Goal: Obtain resource: Obtain resource

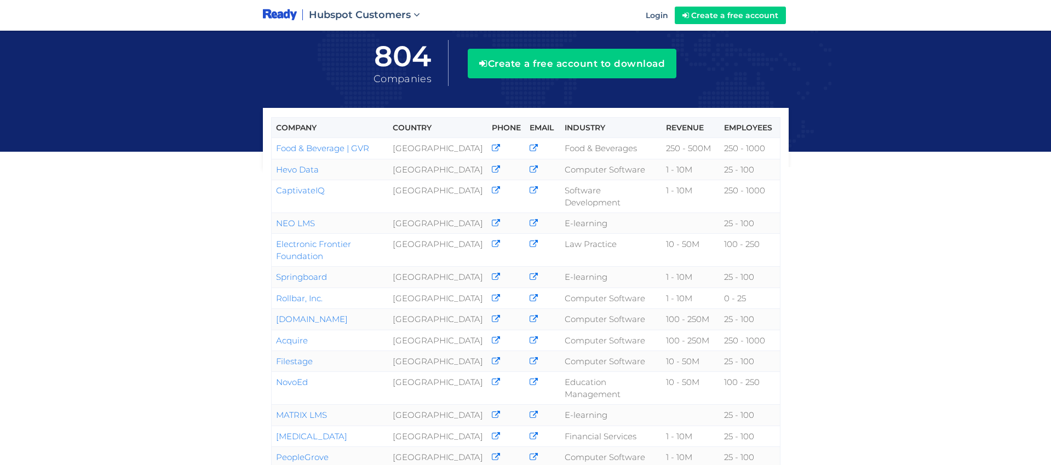
scroll to position [134, 0]
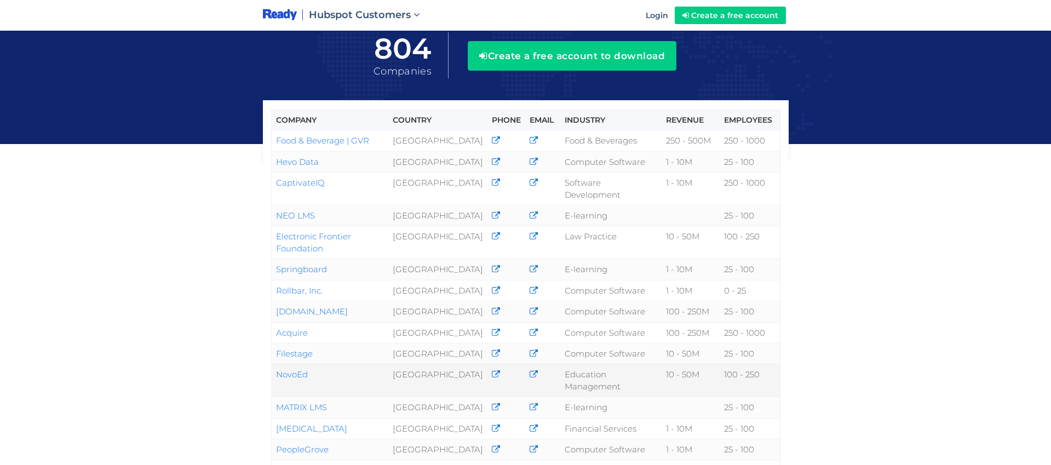
drag, startPoint x: 319, startPoint y: 335, endPoint x: 275, endPoint y: 335, distance: 43.3
click at [275, 364] on td "NovoEd" at bounding box center [329, 380] width 117 height 33
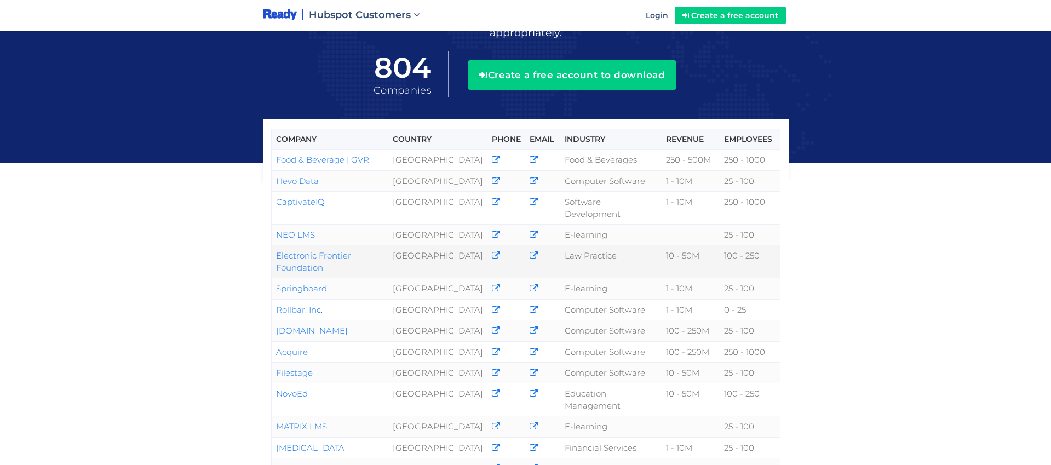
scroll to position [112, 0]
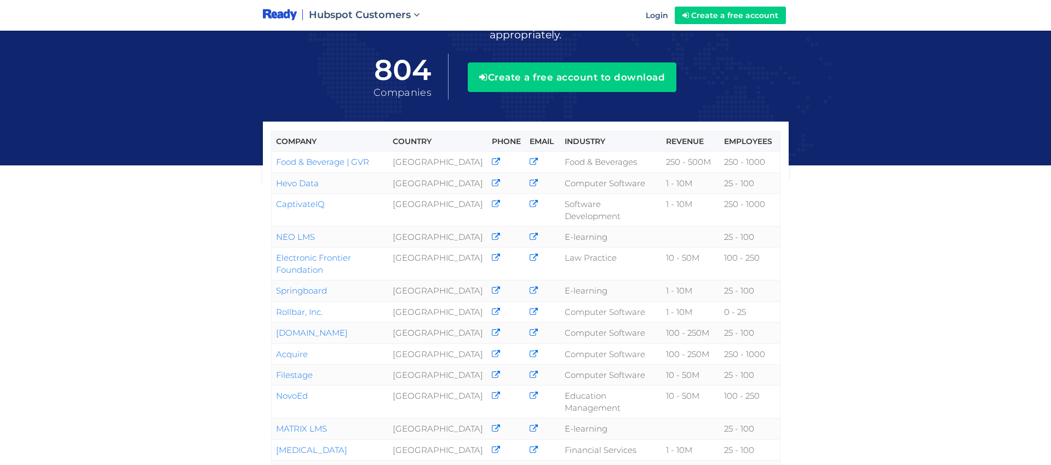
click at [217, 345] on div "Company Country Phone Email Industry Revenue Employees Food & Beverage | GVR Un…" at bounding box center [525, 309] width 1051 height 842
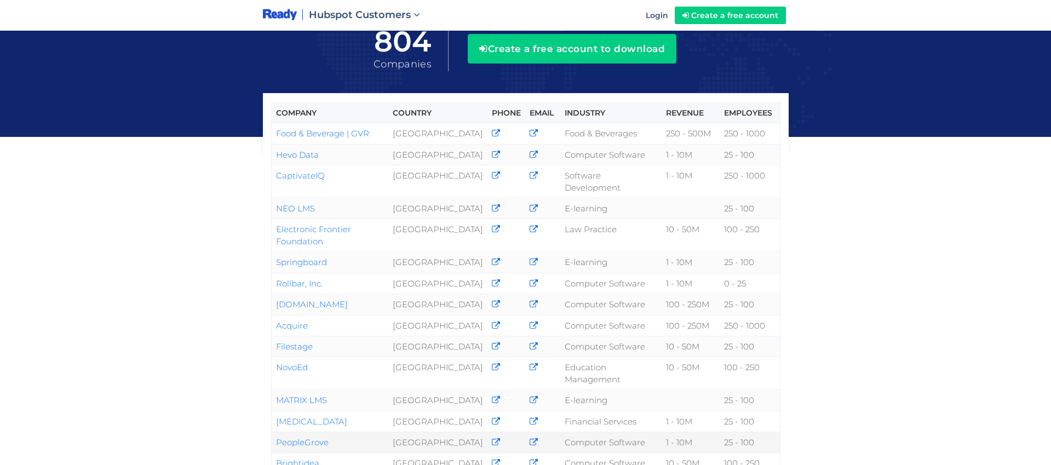
scroll to position [139, 0]
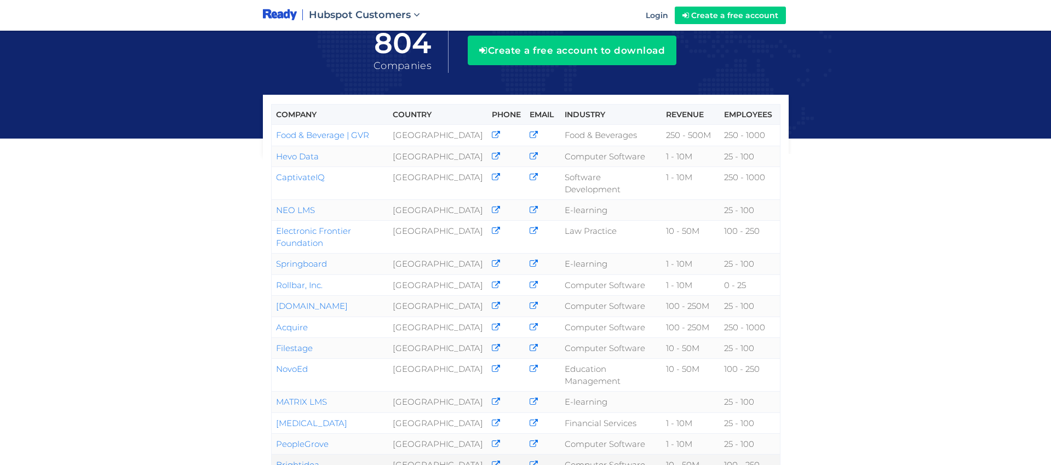
drag, startPoint x: 328, startPoint y: 412, endPoint x: 276, endPoint y: 412, distance: 51.5
click at [276, 455] on td "Brightidea" at bounding box center [329, 465] width 117 height 21
copy link "Brightidea"
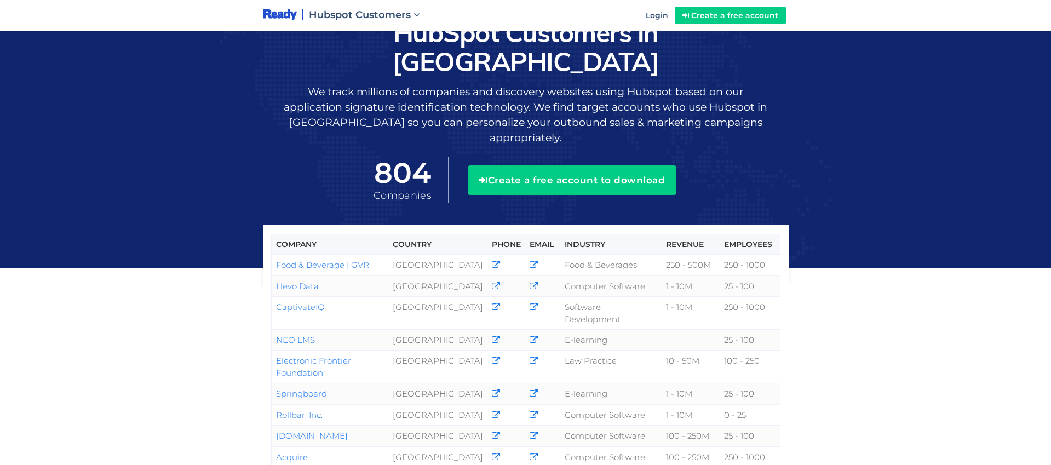
scroll to position [0, 0]
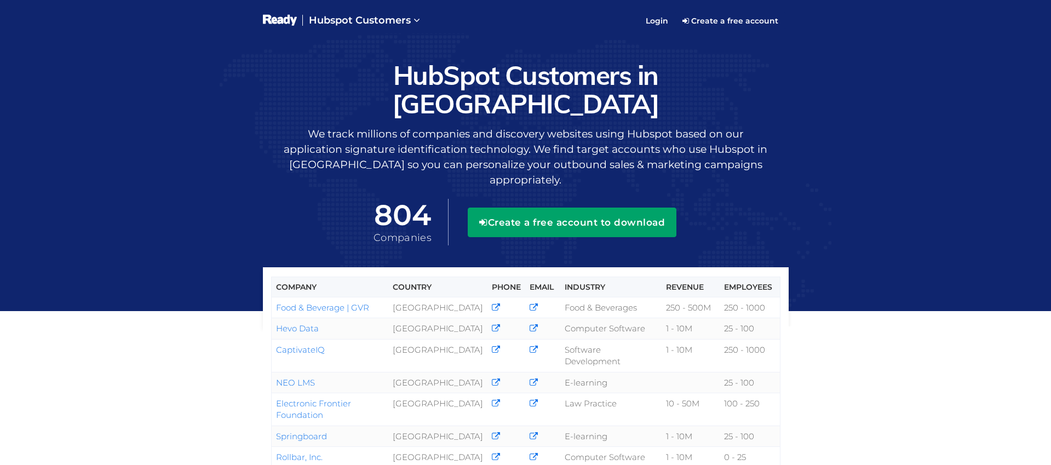
click at [543, 208] on button "Create a free account to download" at bounding box center [572, 223] width 209 height 30
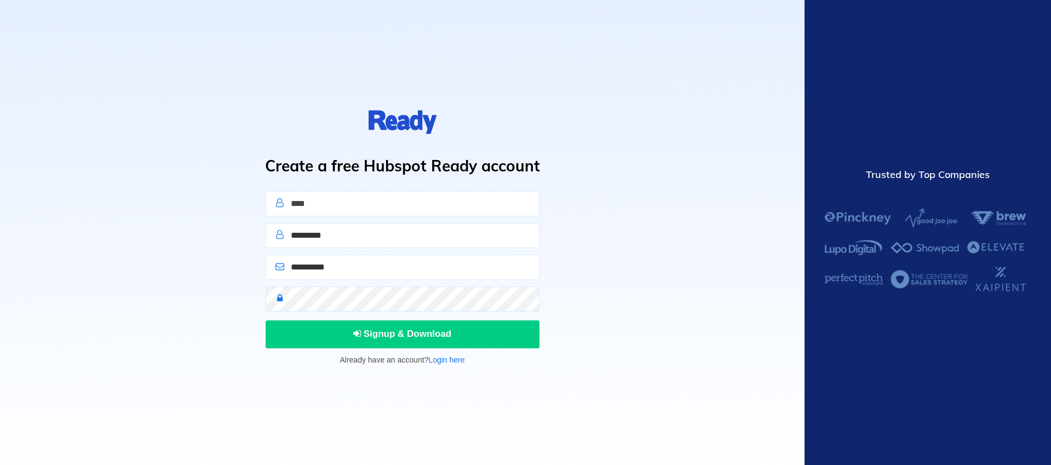
type input "****"
type input "**********"
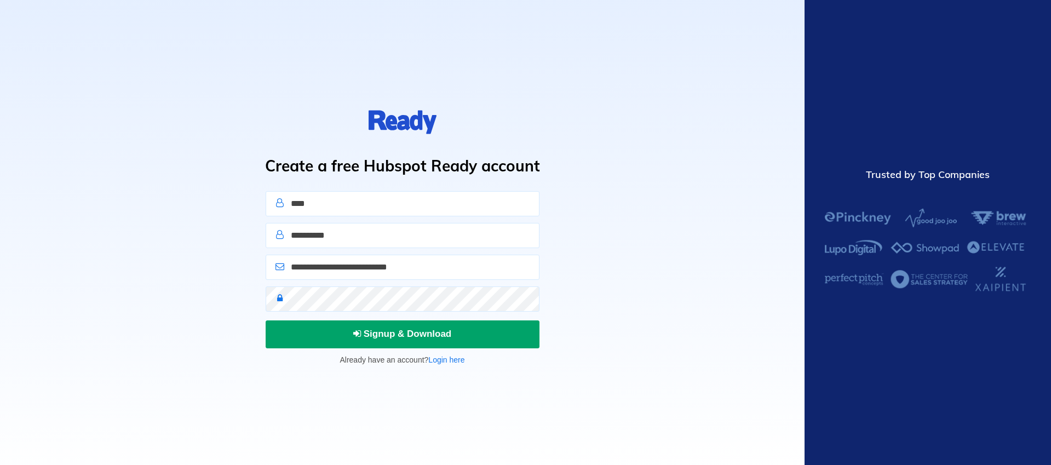
click at [369, 343] on button "Signup & Download" at bounding box center [403, 333] width 274 height 27
click at [347, 334] on button "Sign In" at bounding box center [403, 333] width 274 height 27
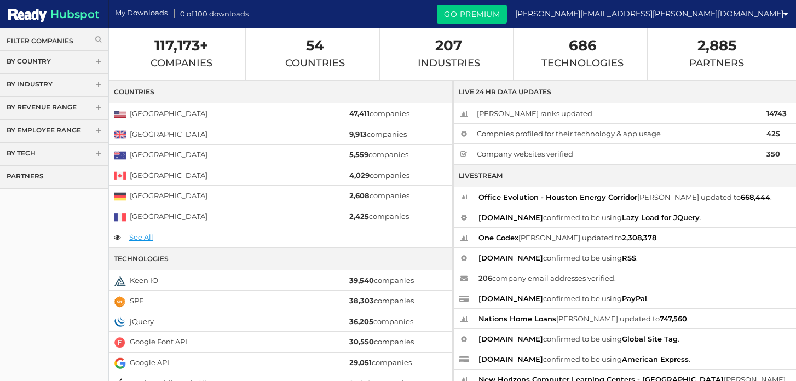
click at [61, 56] on link "By Country" at bounding box center [54, 62] width 108 height 23
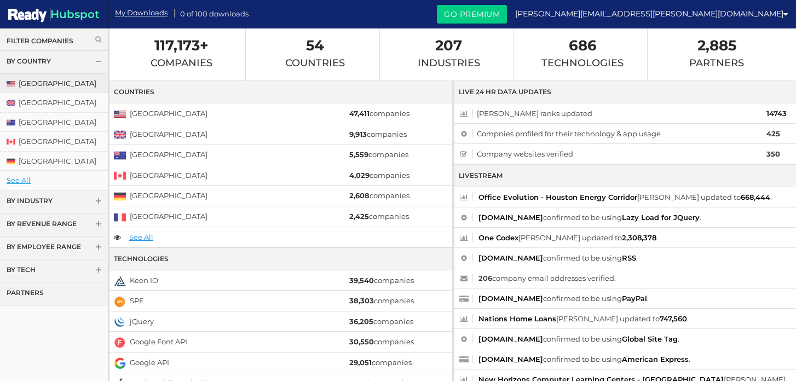
click at [43, 77] on link "[GEOGRAPHIC_DATA]" at bounding box center [54, 83] width 108 height 19
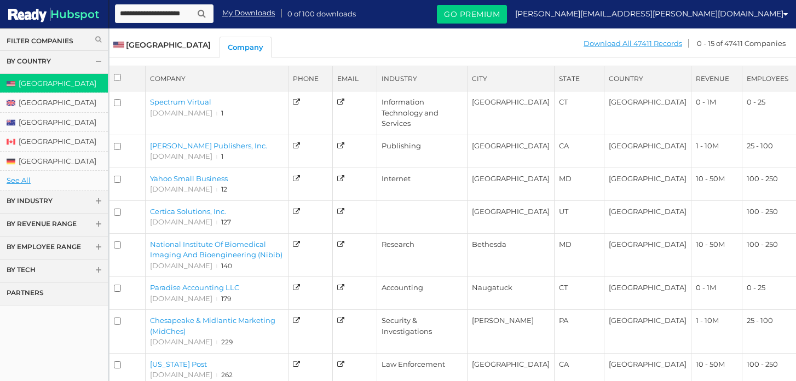
click at [592, 74] on th "State" at bounding box center [579, 78] width 49 height 25
click at [582, 77] on th "State" at bounding box center [579, 78] width 49 height 25
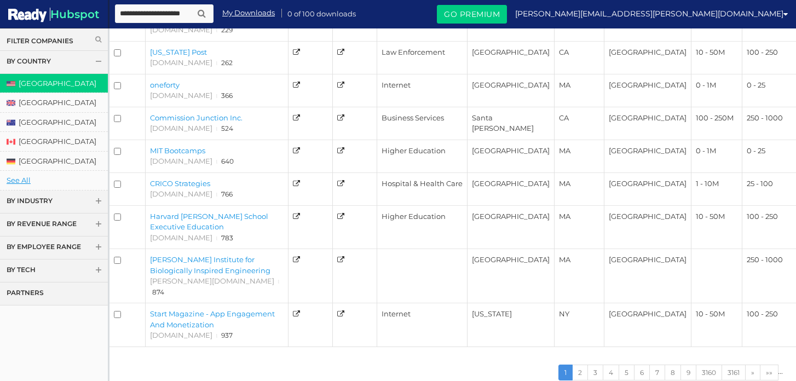
scroll to position [319, 0]
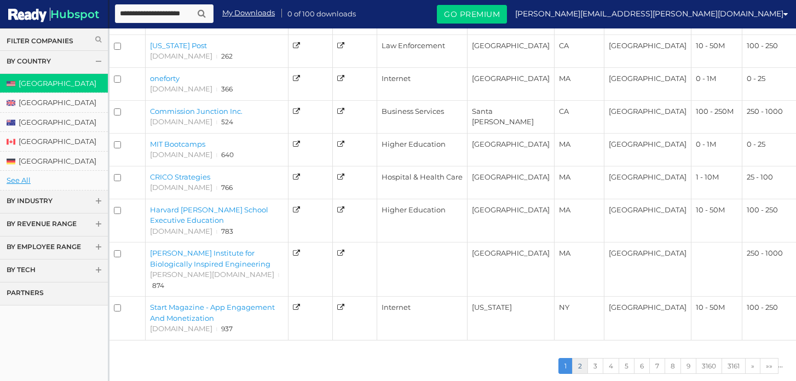
click at [578, 358] on link "2" at bounding box center [580, 366] width 16 height 16
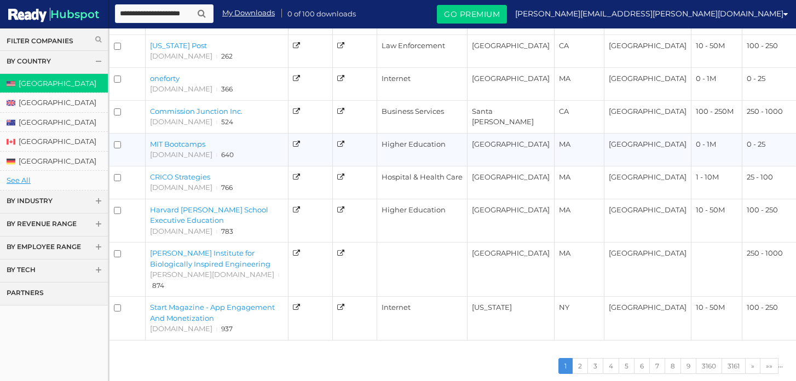
scroll to position [319, 0]
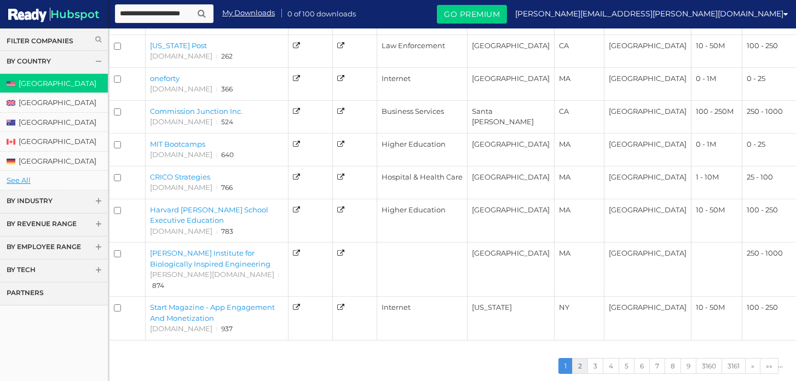
click at [578, 358] on link "2" at bounding box center [580, 366] width 16 height 16
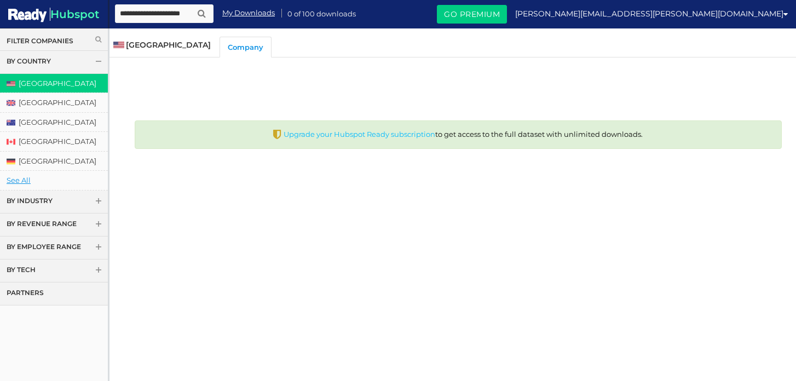
click at [414, 135] on link "Upgrade your Hubspot Ready subscription" at bounding box center [360, 134] width 152 height 9
click at [20, 179] on link "See All" at bounding box center [54, 180] width 108 height 19
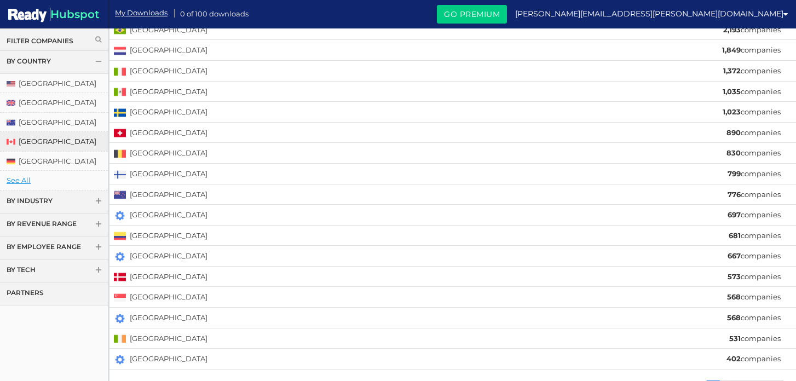
scroll to position [207, 0]
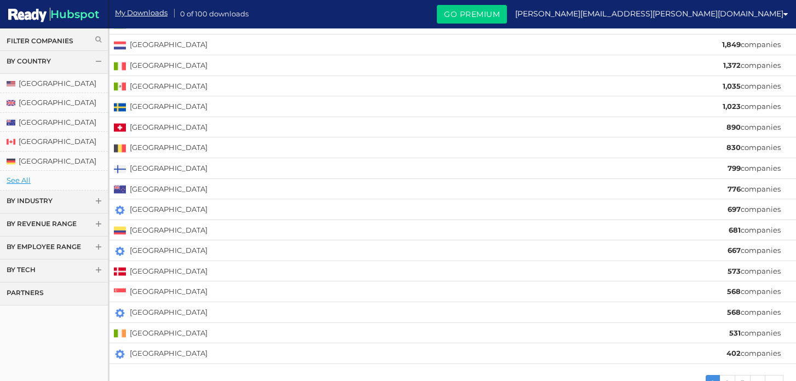
click at [58, 197] on link "By Industry" at bounding box center [54, 202] width 108 height 23
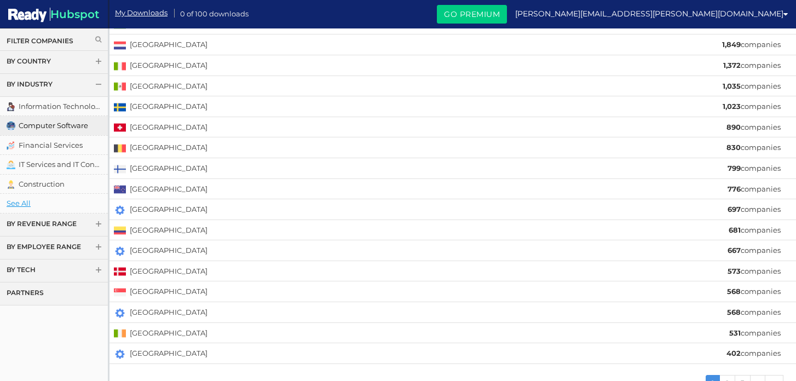
click at [59, 127] on link "Computer Software" at bounding box center [54, 125] width 108 height 19
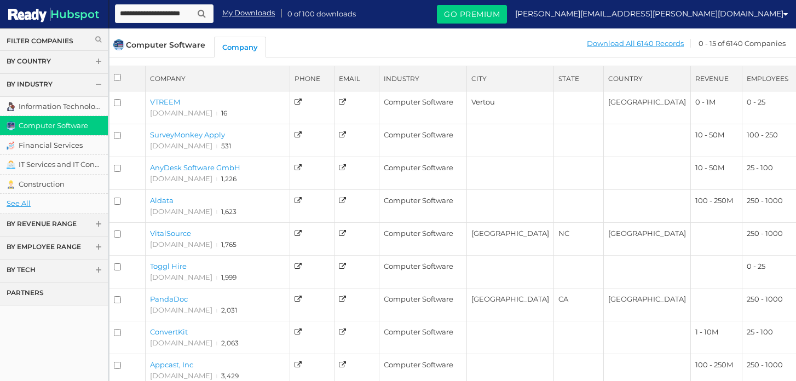
click at [64, 228] on link "By Revenue Range" at bounding box center [54, 225] width 108 height 23
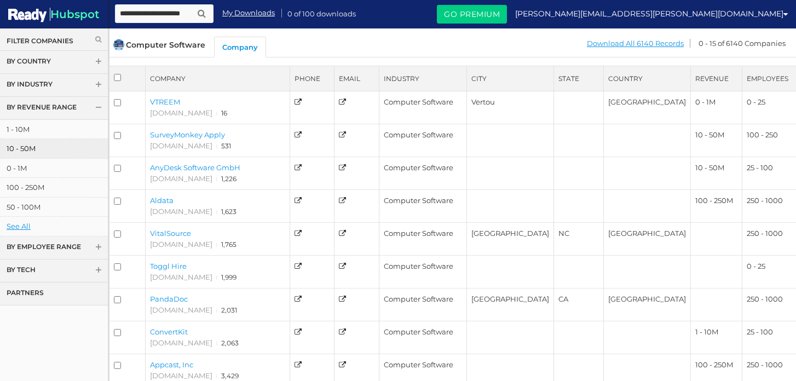
click at [68, 147] on link "10 - 50M" at bounding box center [54, 148] width 108 height 19
click at [15, 145] on link "10 - 50M" at bounding box center [54, 148] width 108 height 19
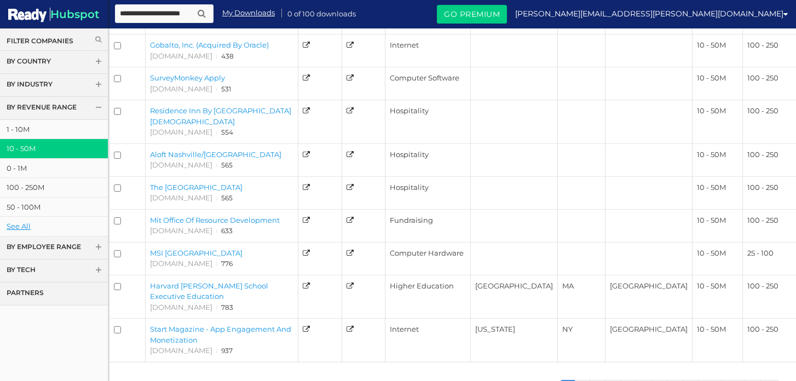
scroll to position [308, 0]
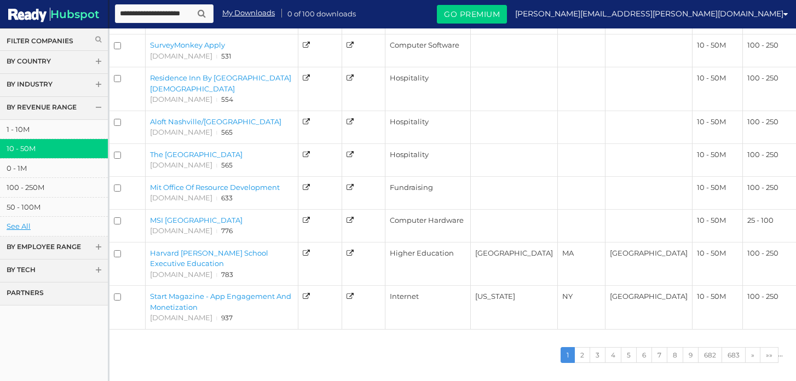
click at [61, 248] on link "By Employee Range" at bounding box center [54, 248] width 108 height 23
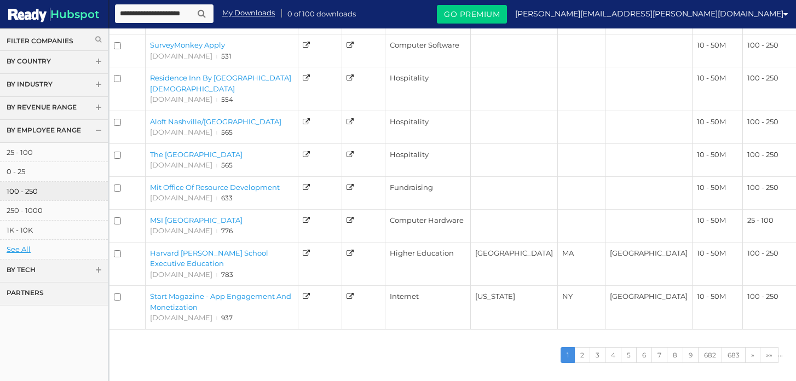
click at [64, 190] on link "100 - 250" at bounding box center [54, 191] width 108 height 19
click at [57, 208] on link "250 - 1000" at bounding box center [54, 210] width 108 height 19
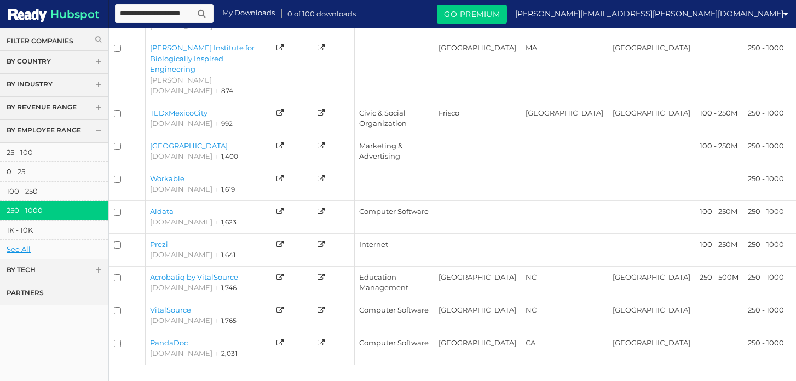
scroll to position [287, 0]
